Goal: Task Accomplishment & Management: Manage account settings

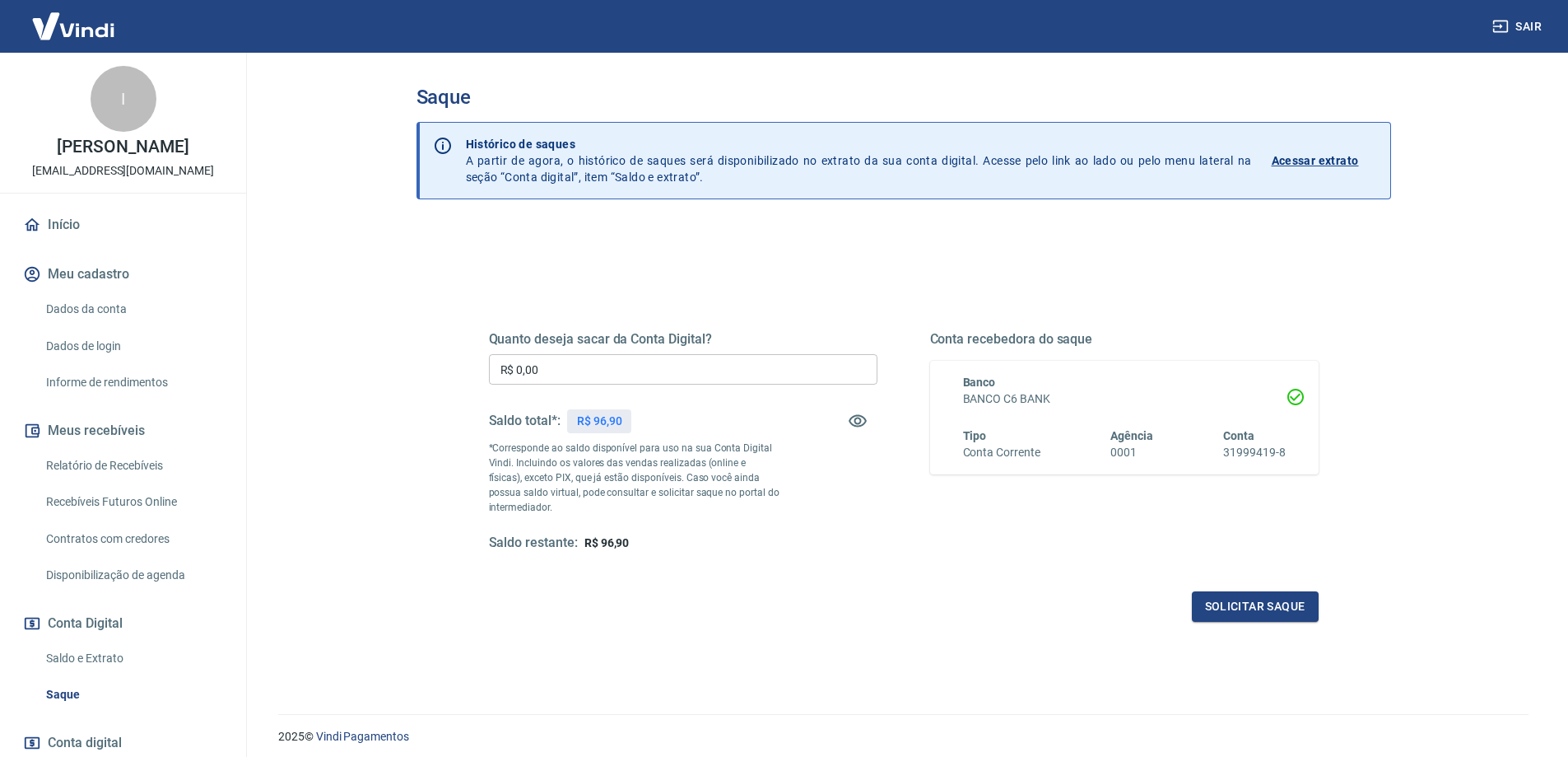
click at [1285, 160] on p "Acessar extrato" at bounding box center [1316, 161] width 87 height 17
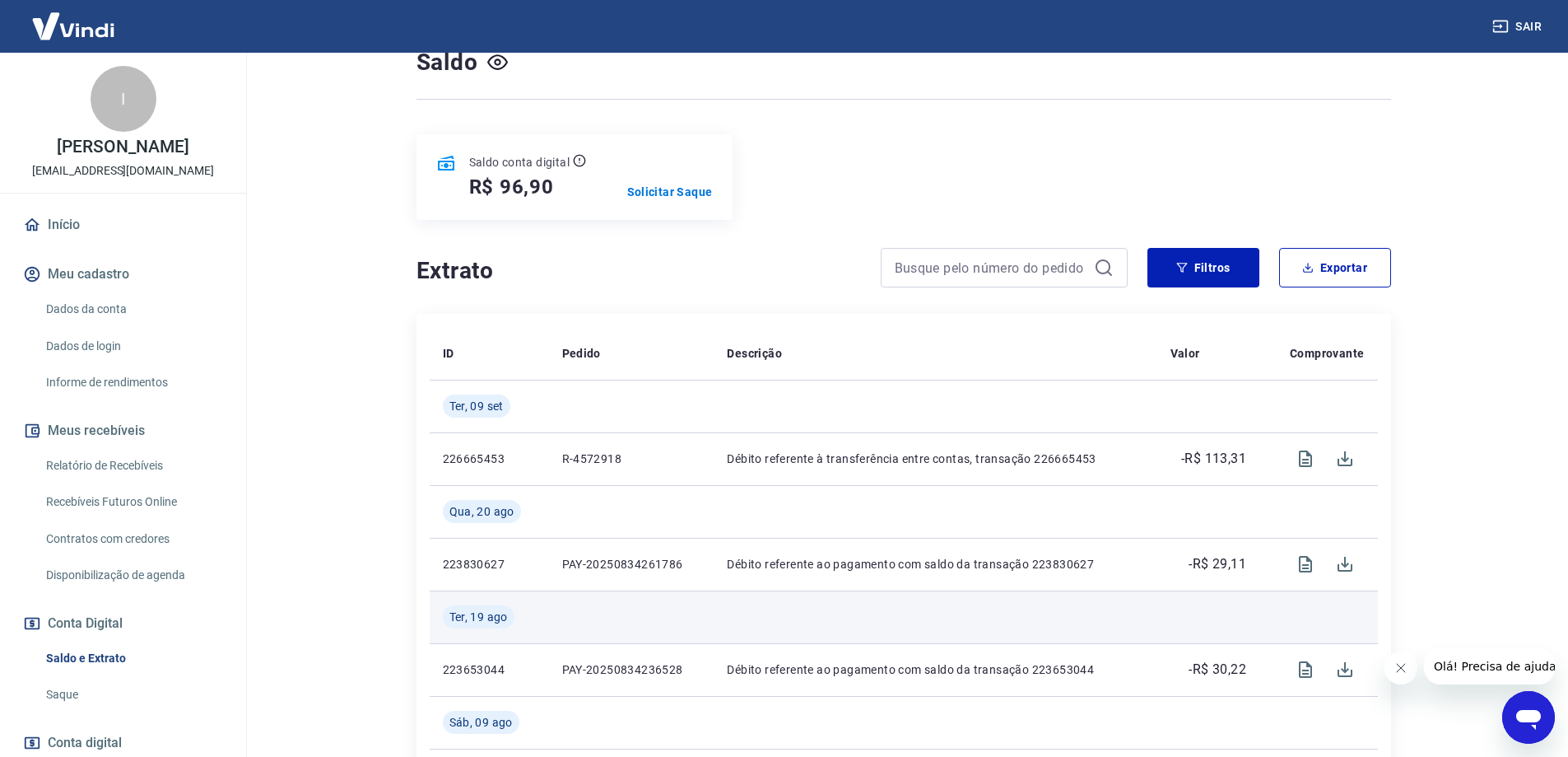
scroll to position [82, 0]
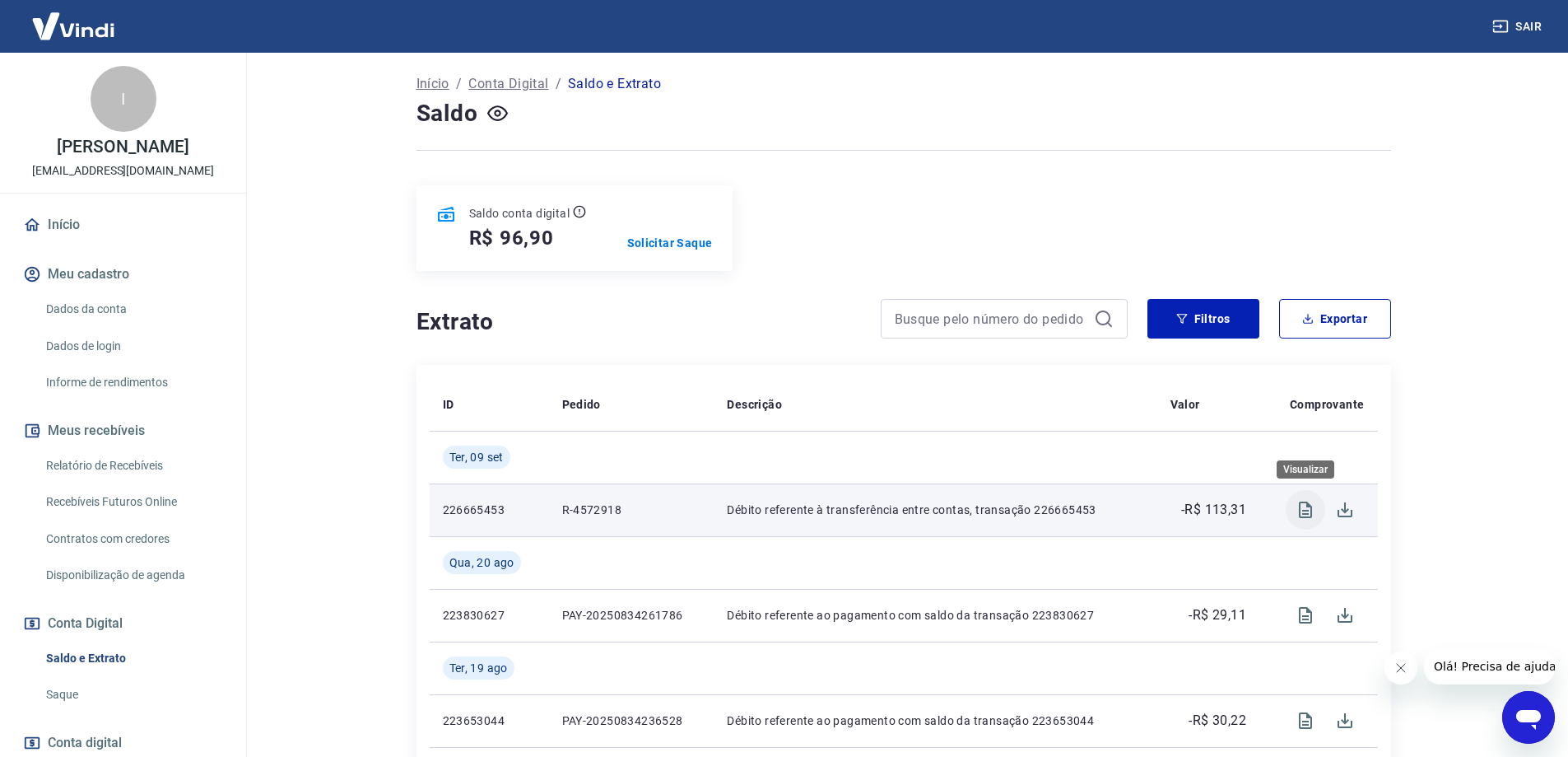
click at [1302, 510] on icon "Visualizar" at bounding box center [1306, 509] width 19 height 19
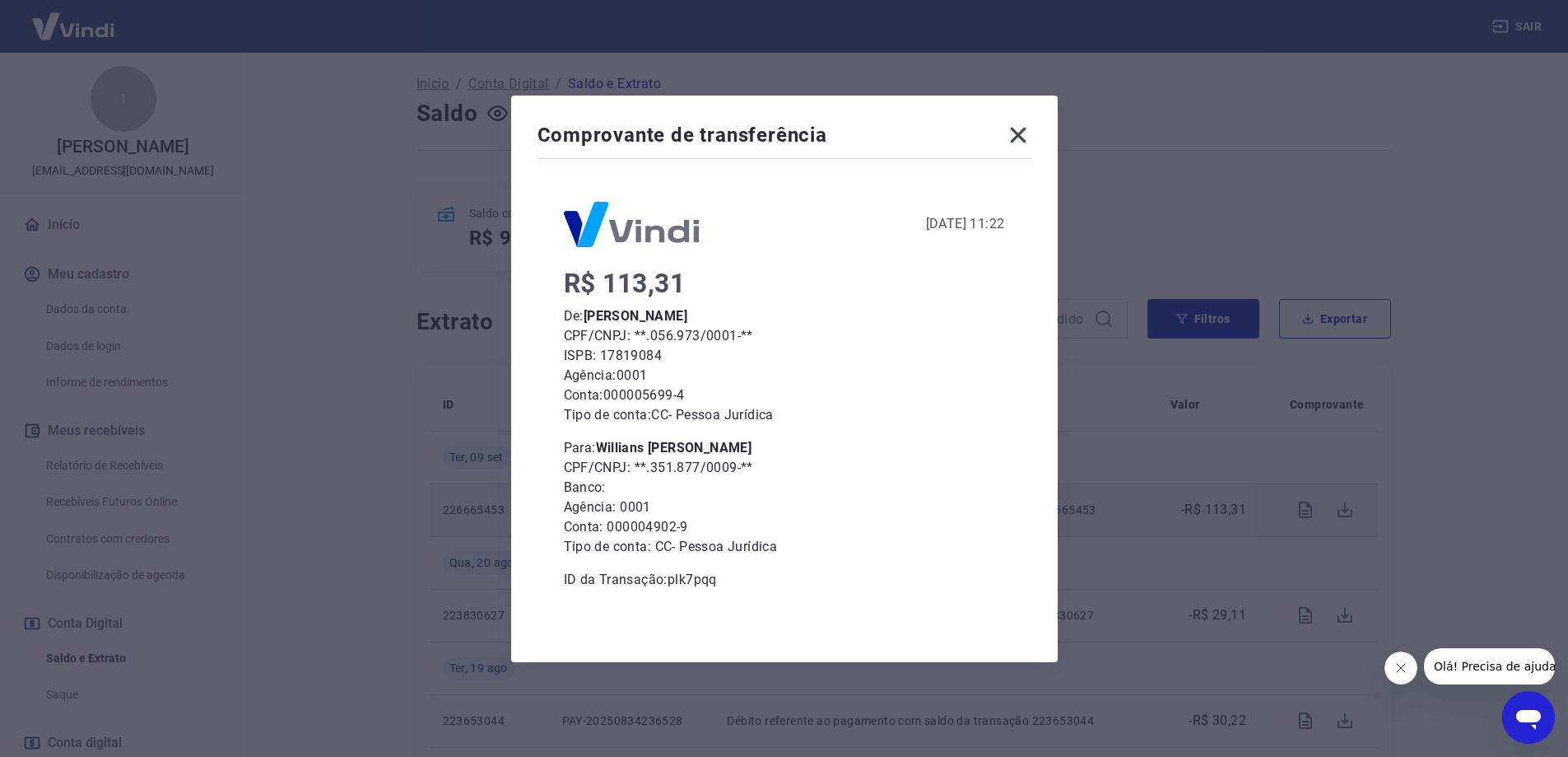
click at [1027, 136] on icon at bounding box center [1018, 135] width 27 height 27
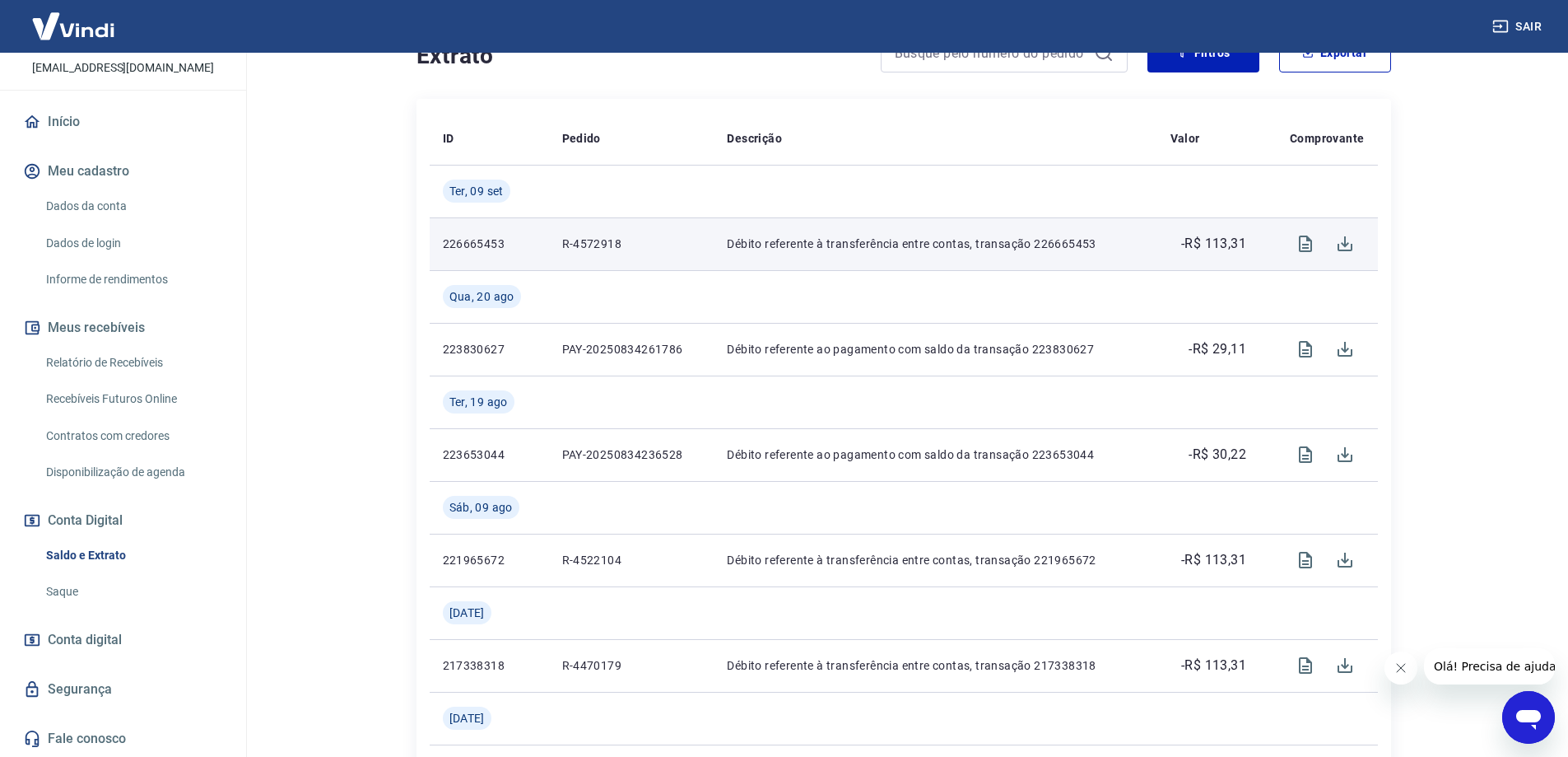
scroll to position [412, 0]
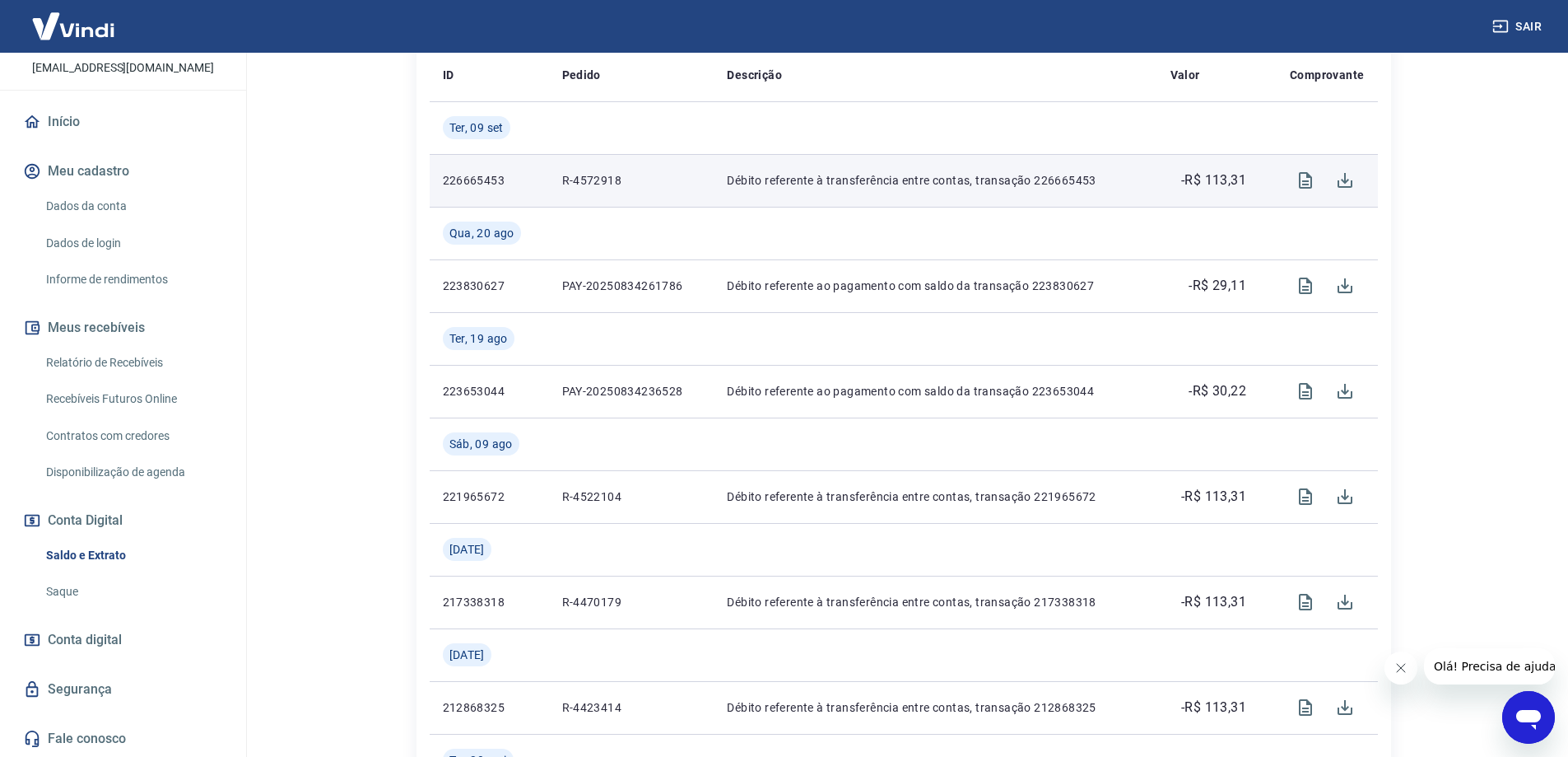
click at [91, 202] on link "Dados da conta" at bounding box center [133, 206] width 187 height 34
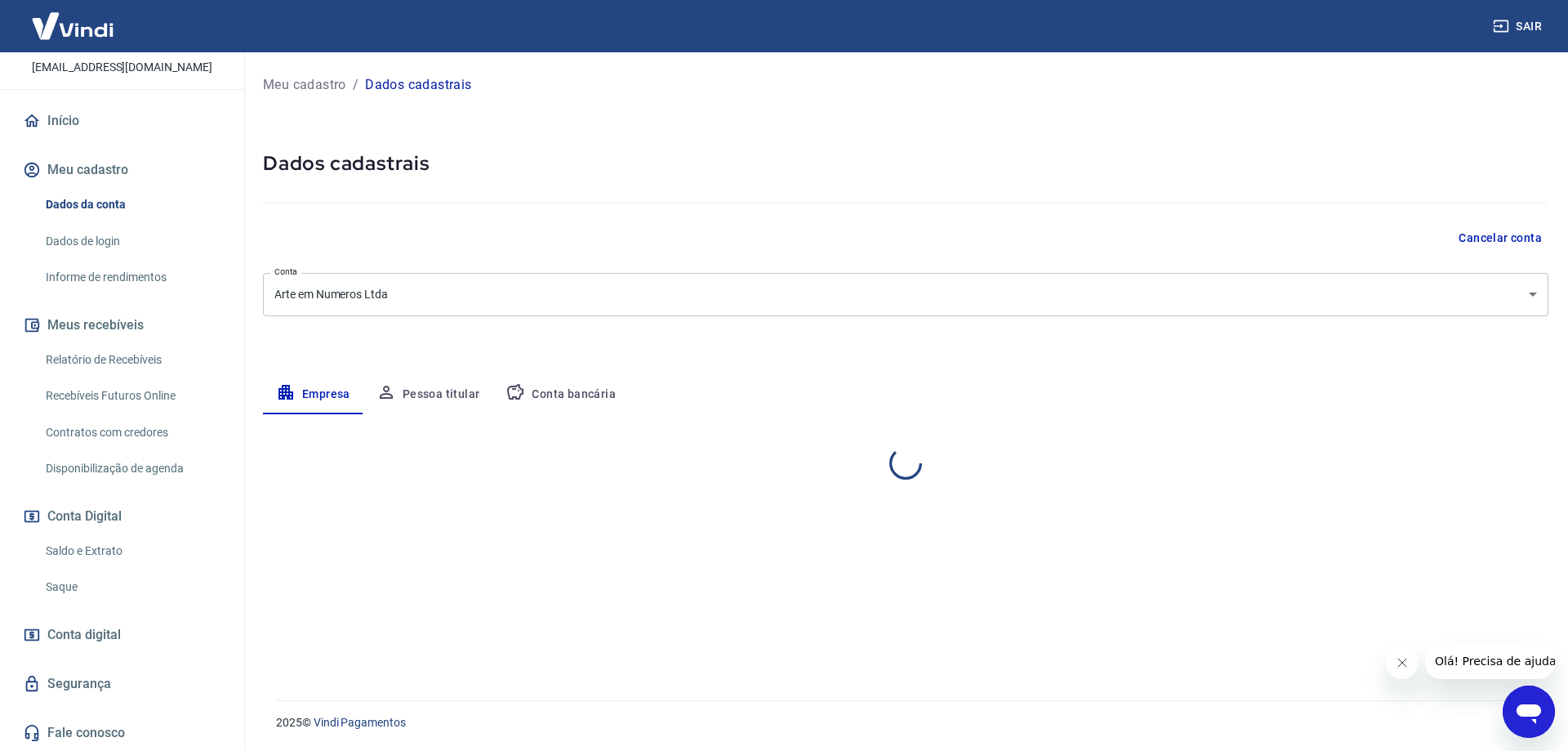
select select "PR"
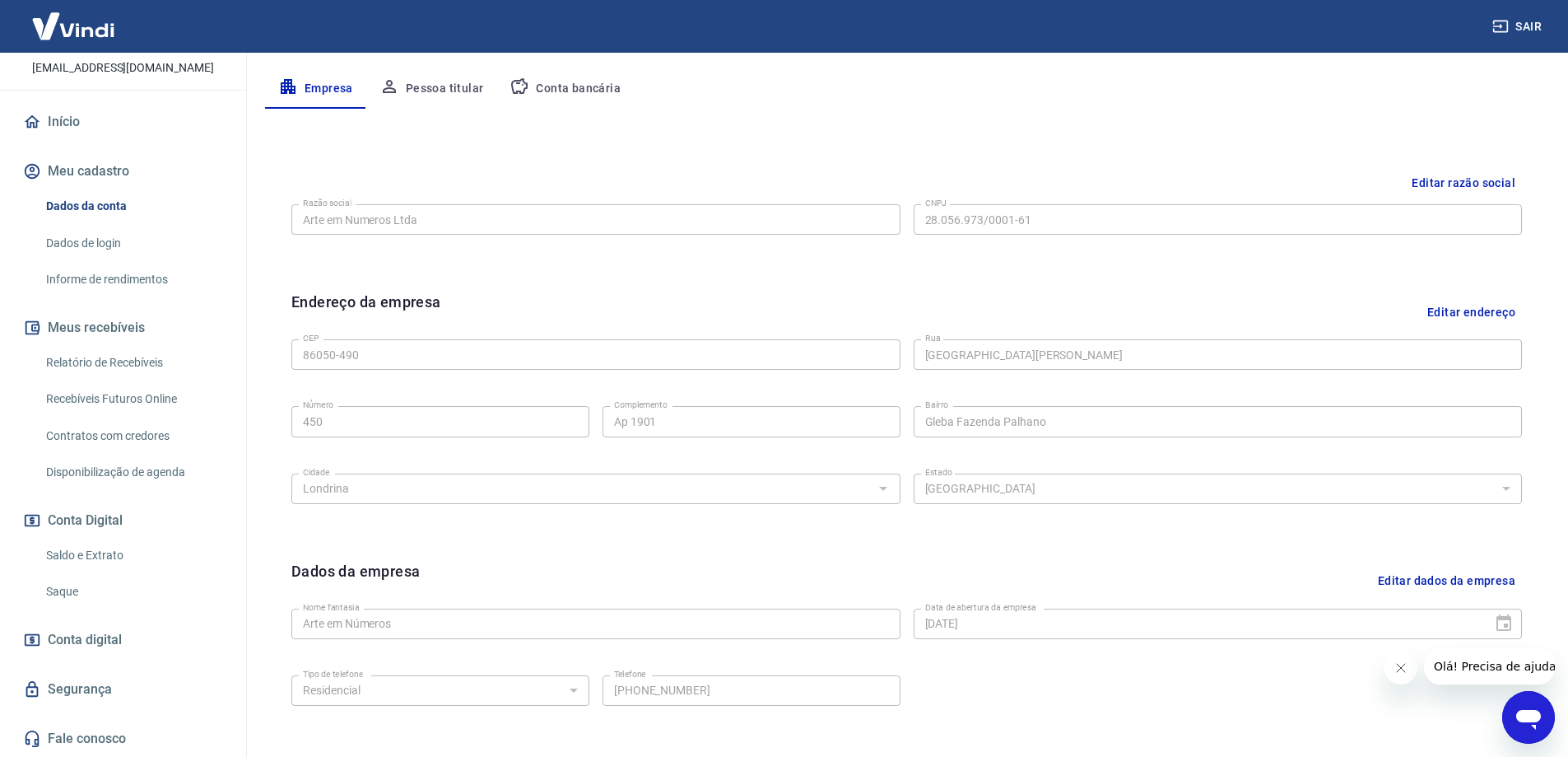
scroll to position [329, 0]
